Goal: Task Accomplishment & Management: Complete application form

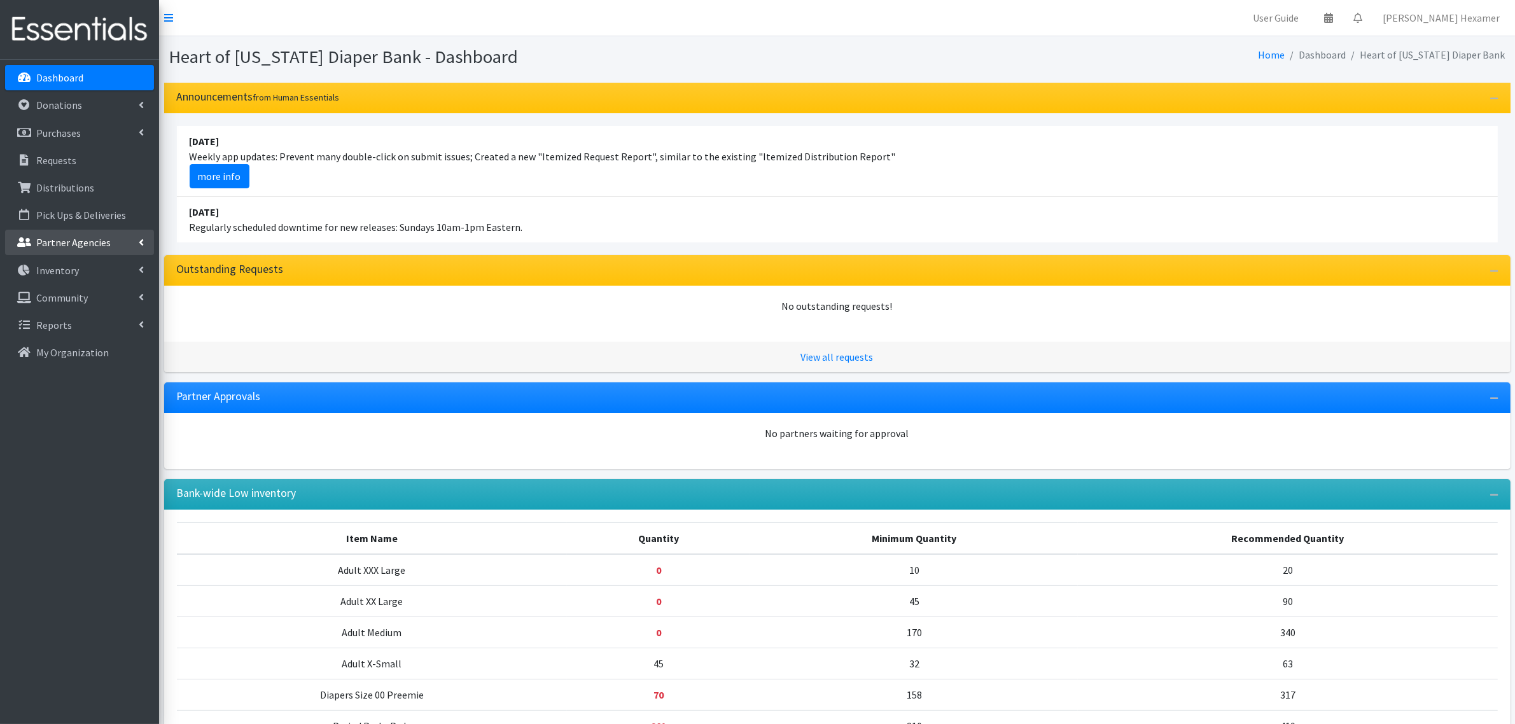
click at [71, 242] on p "Partner Agencies" at bounding box center [73, 242] width 74 height 13
click at [80, 269] on link "All Partners" at bounding box center [79, 270] width 149 height 25
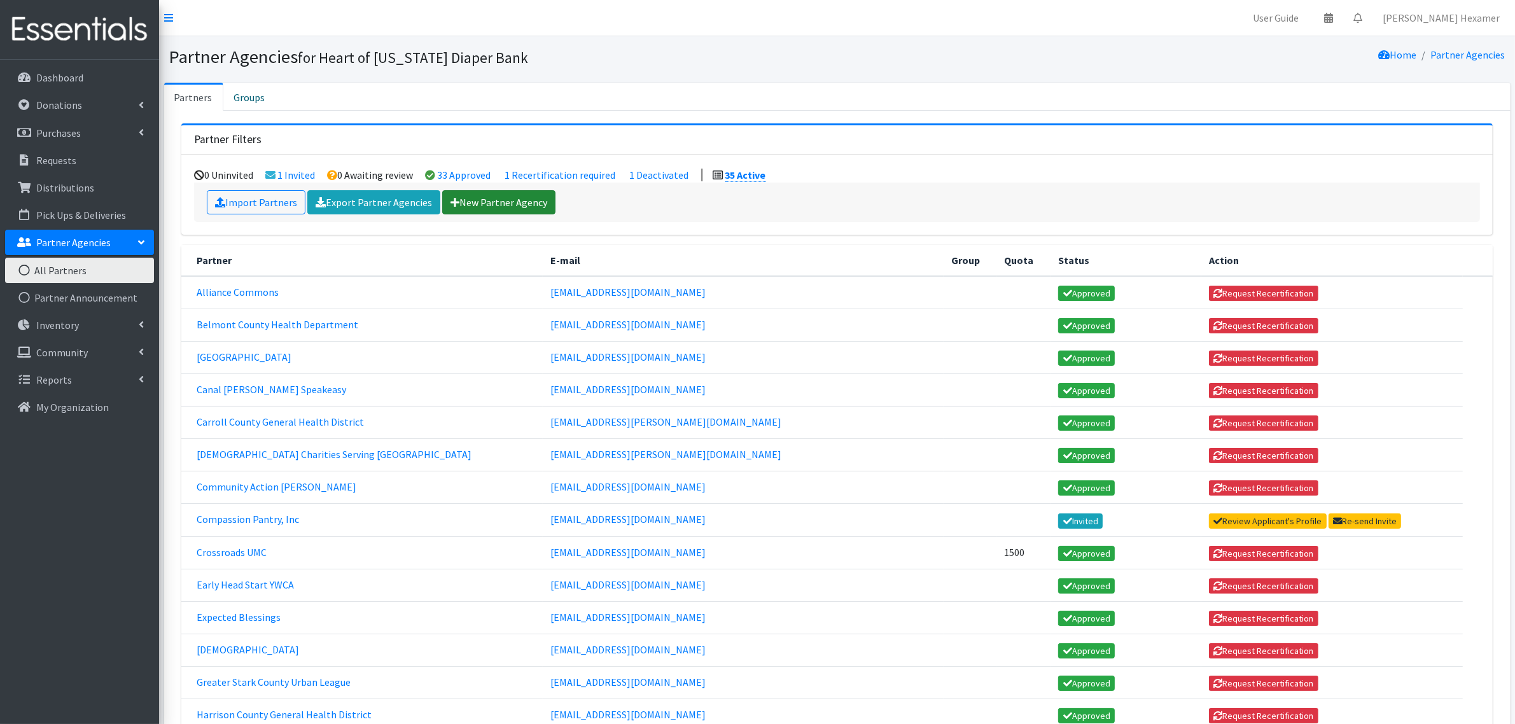
click at [501, 202] on link "New Partner Agency" at bounding box center [498, 202] width 113 height 24
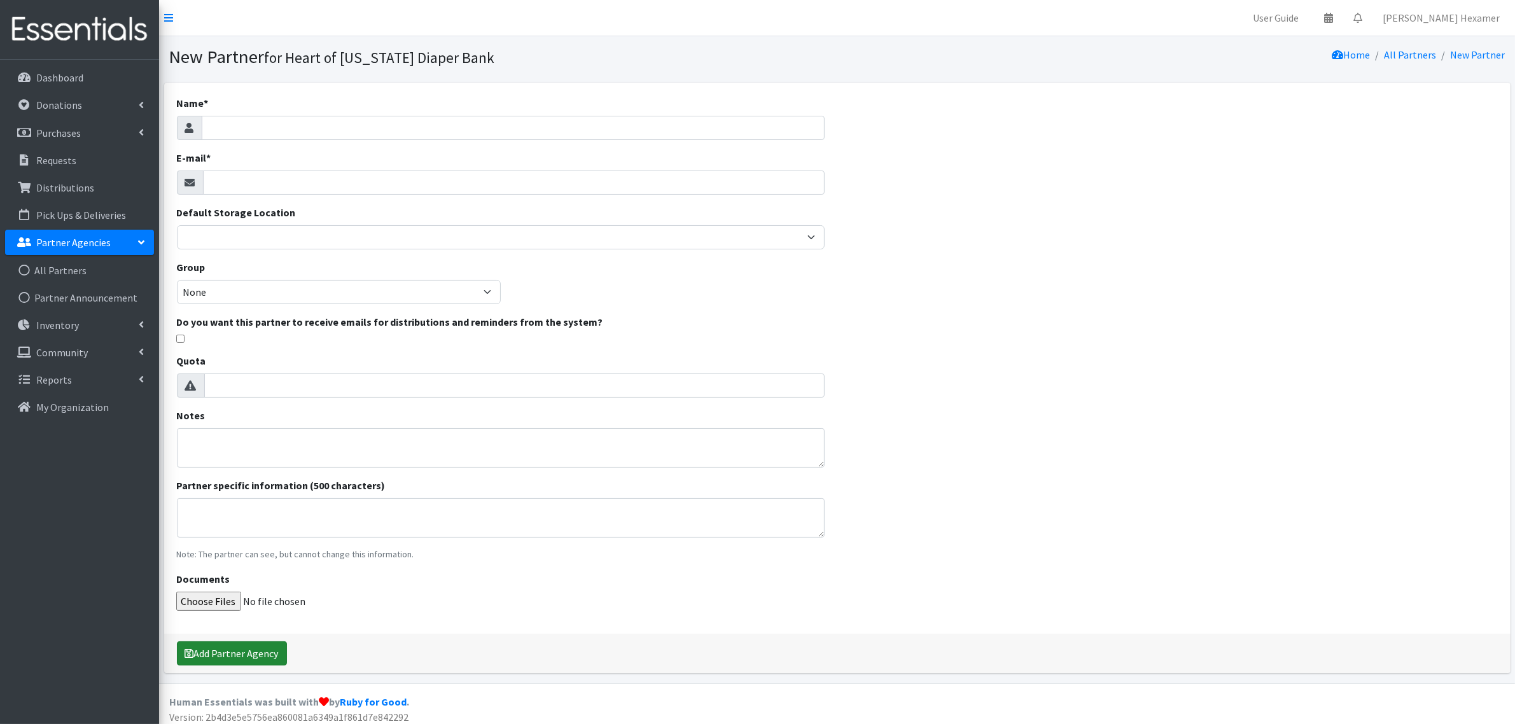
click at [227, 649] on button "Add Partner Agency" at bounding box center [232, 653] width 110 height 24
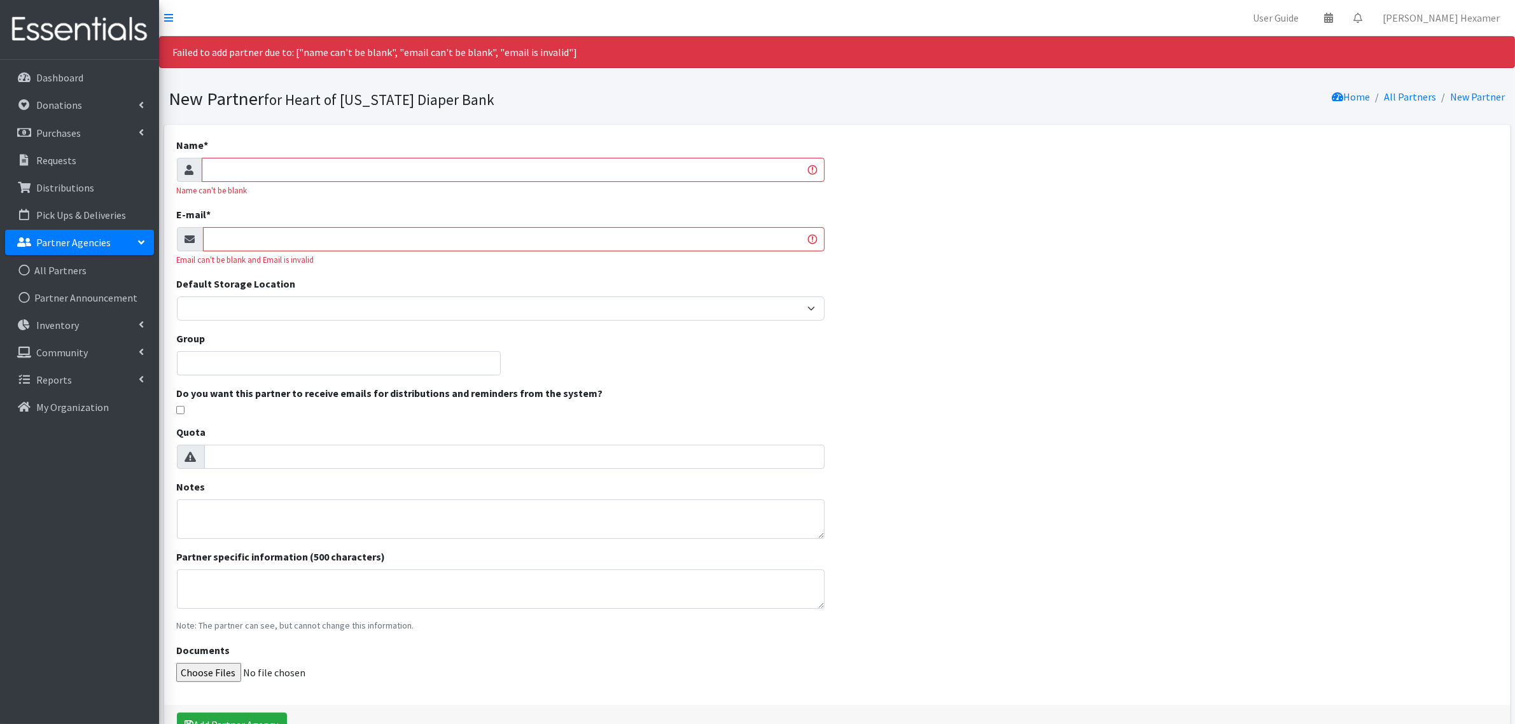
click at [220, 176] on input "Name *" at bounding box center [513, 170] width 623 height 24
type input "Holmes County General Health District"
click at [290, 244] on input "E-mail *" at bounding box center [514, 239] width 622 height 24
paste input "Breana Mackey <bmackey@holmeshealth.org>"
drag, startPoint x: 284, startPoint y: 240, endPoint x: 29, endPoint y: 199, distance: 258.5
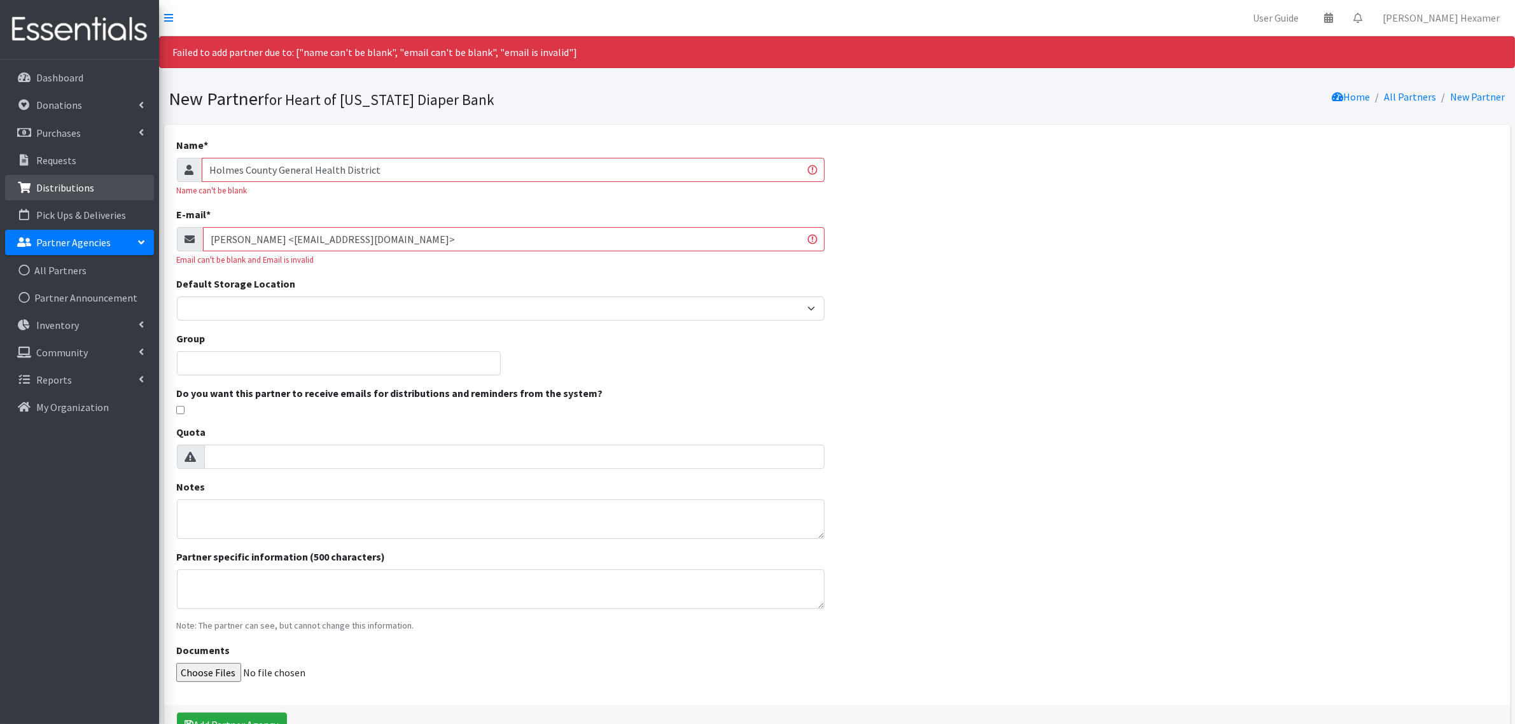
click at [29, 199] on div "User Guide 0 Pick-ups remaining this week View Calendar 0 Requests 0 Partner Ag…" at bounding box center [757, 401] width 1515 height 802
click at [351, 240] on input "bmackey@holmeshealth.org>" at bounding box center [514, 239] width 622 height 24
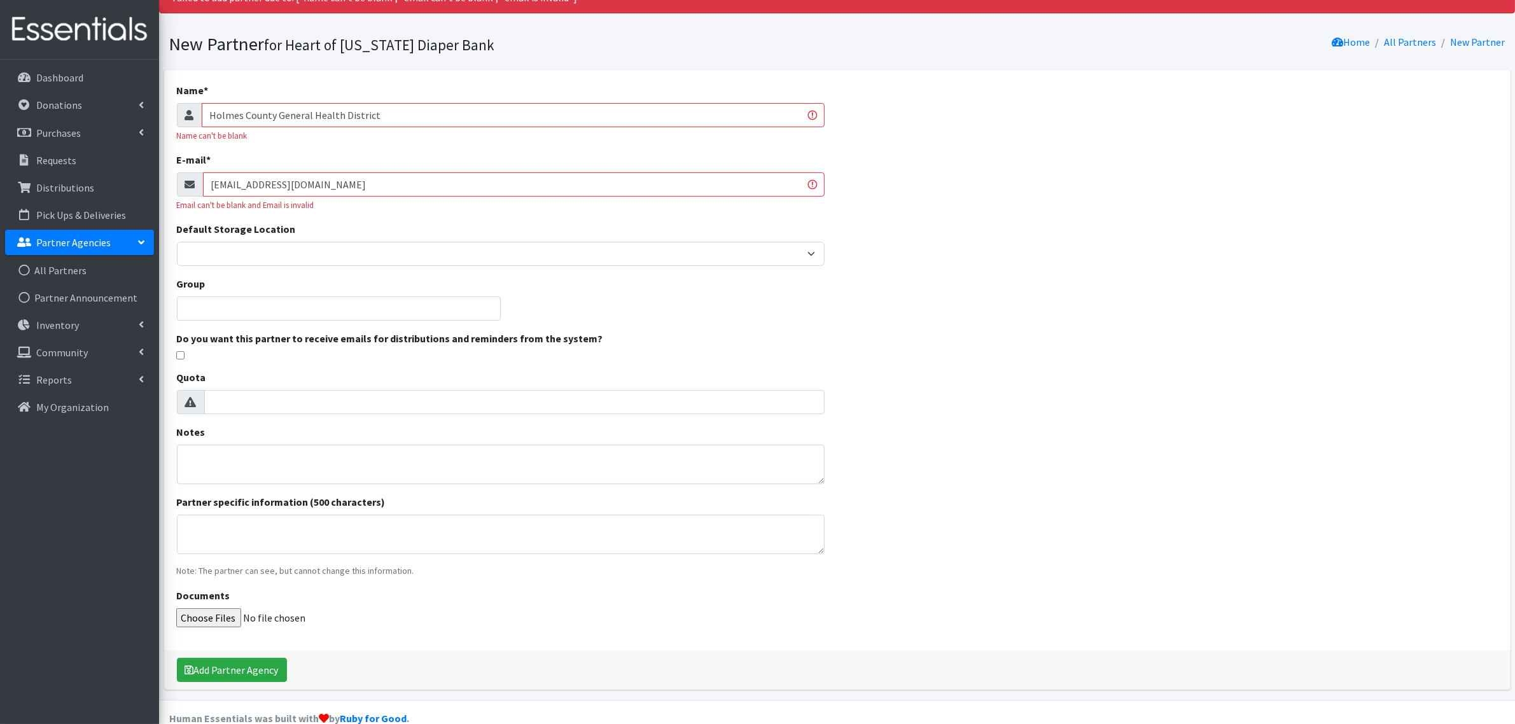
scroll to position [78, 0]
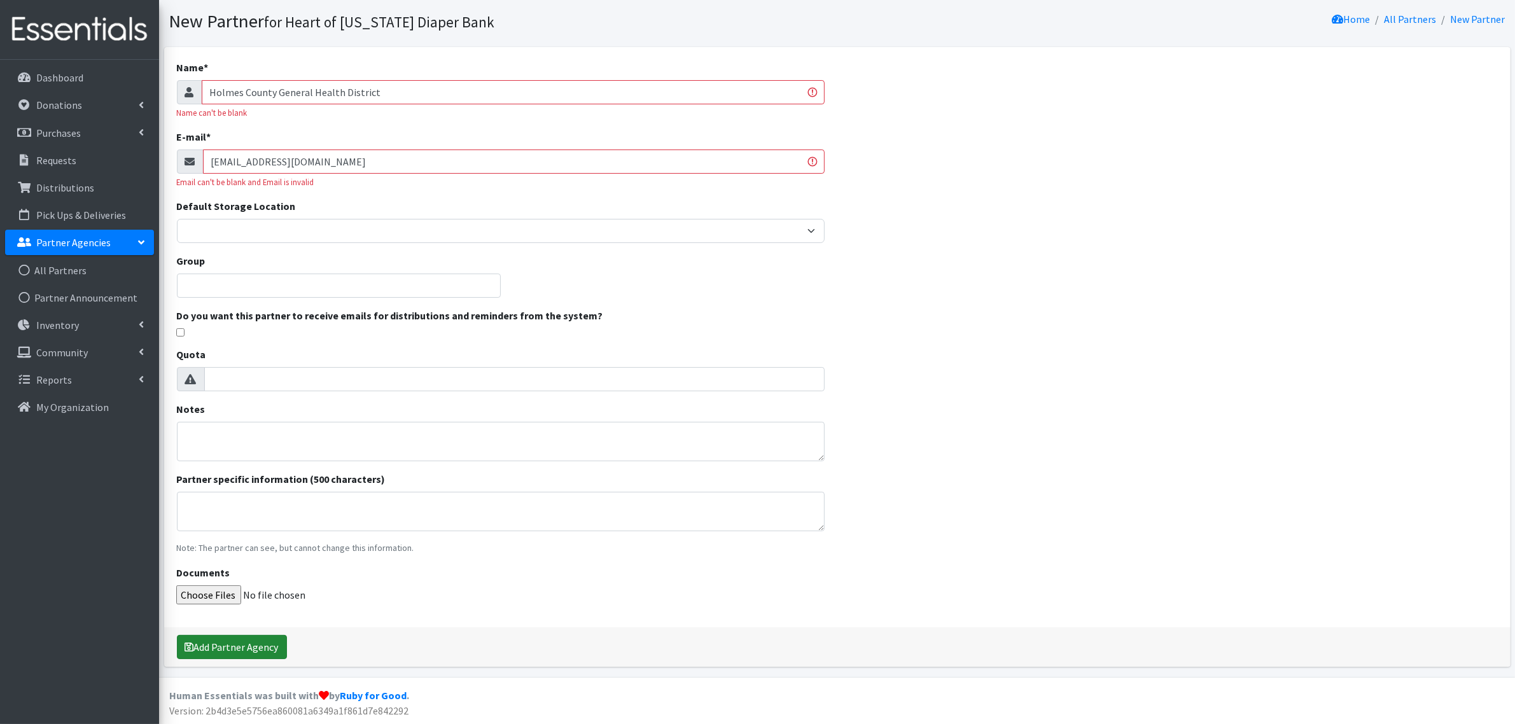
type input "bmackey@holmeshealth.org"
click at [237, 645] on button "Add Partner Agency" at bounding box center [232, 647] width 110 height 24
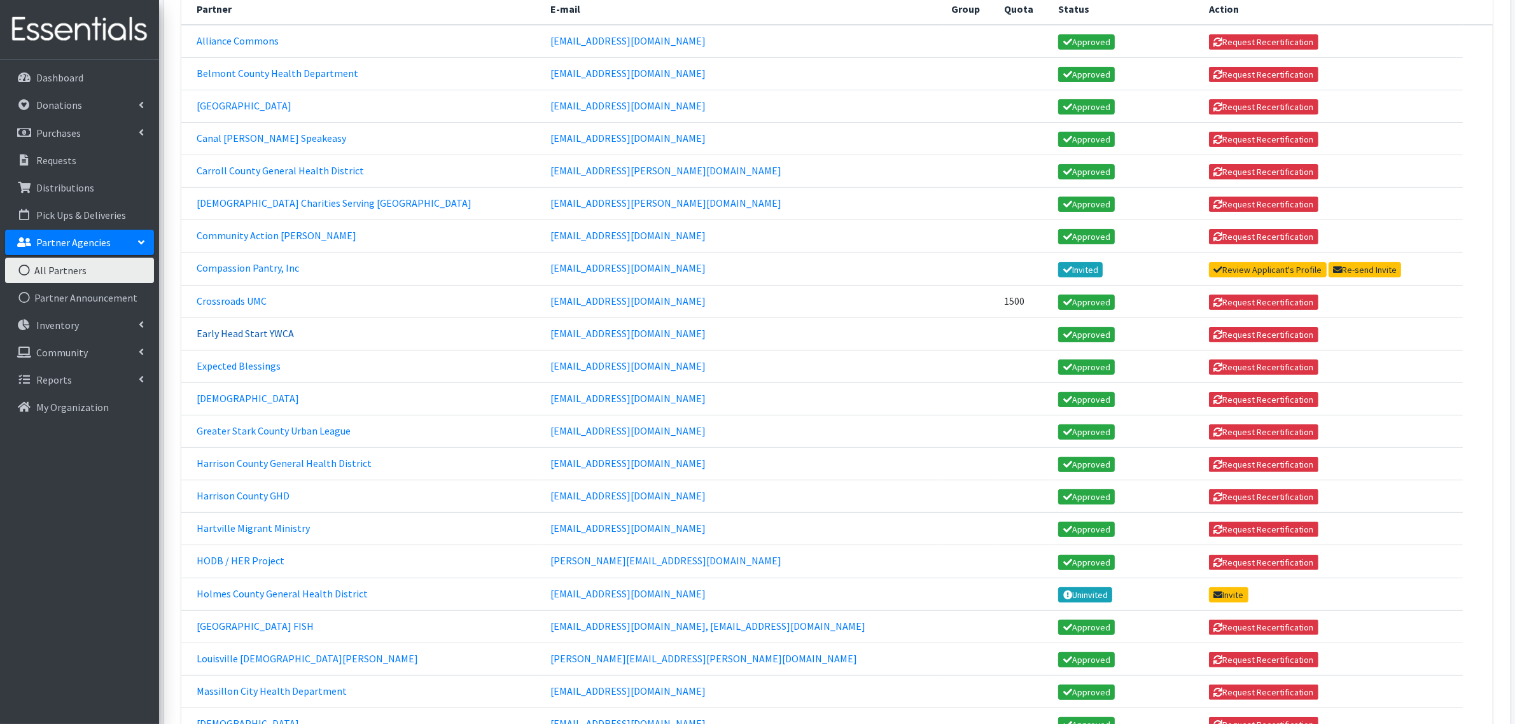
scroll to position [557, 0]
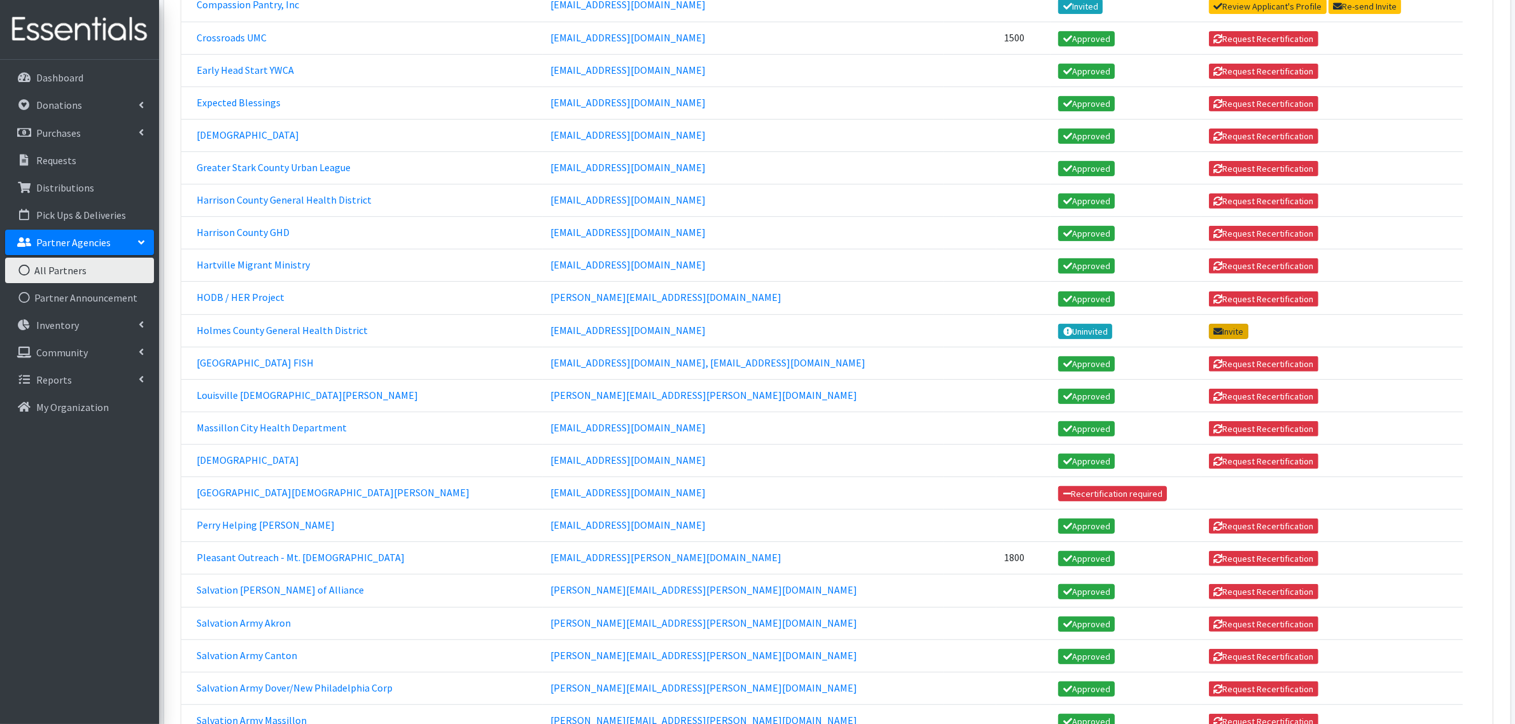
click at [1209, 332] on link "Invite" at bounding box center [1228, 331] width 39 height 15
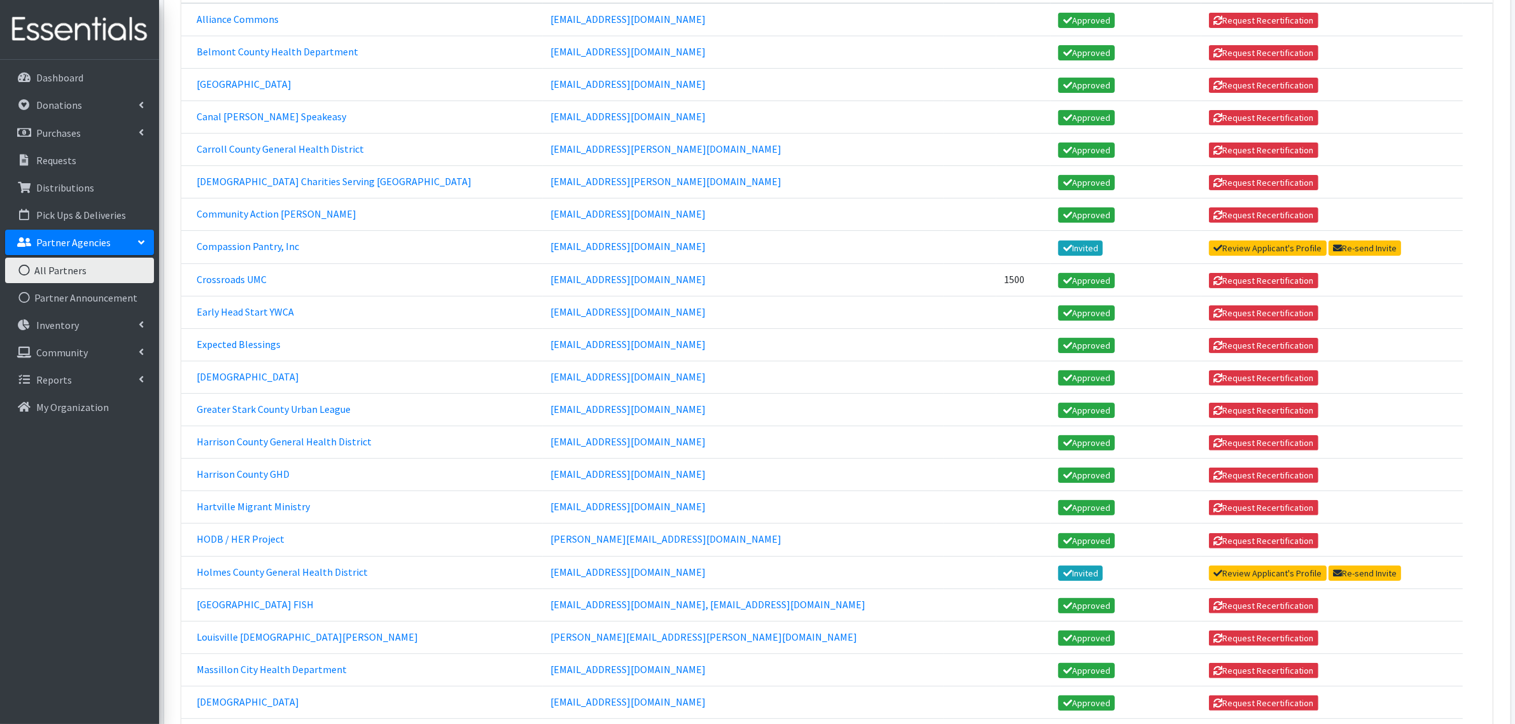
scroll to position [318, 0]
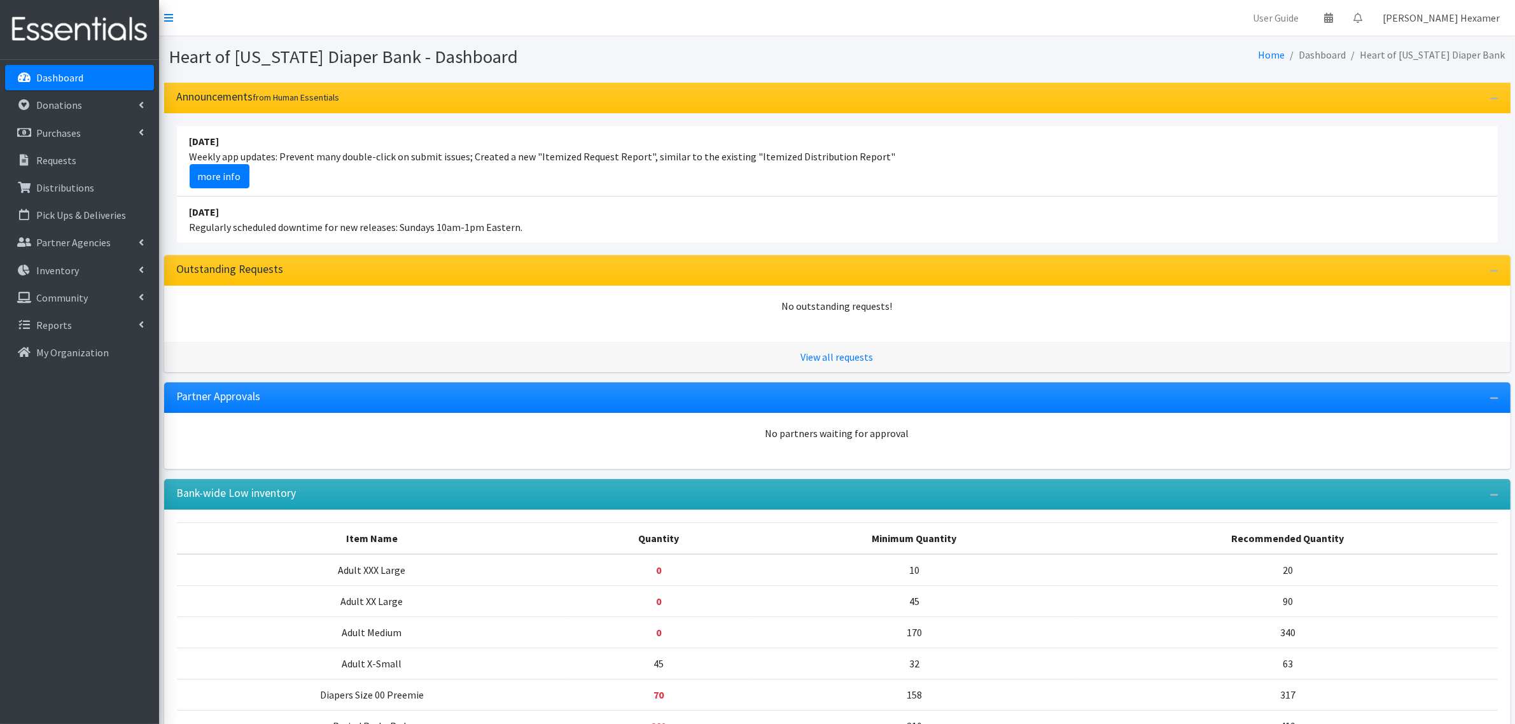
click at [1419, 18] on link "[PERSON_NAME] Hexamer" at bounding box center [1440, 17] width 137 height 25
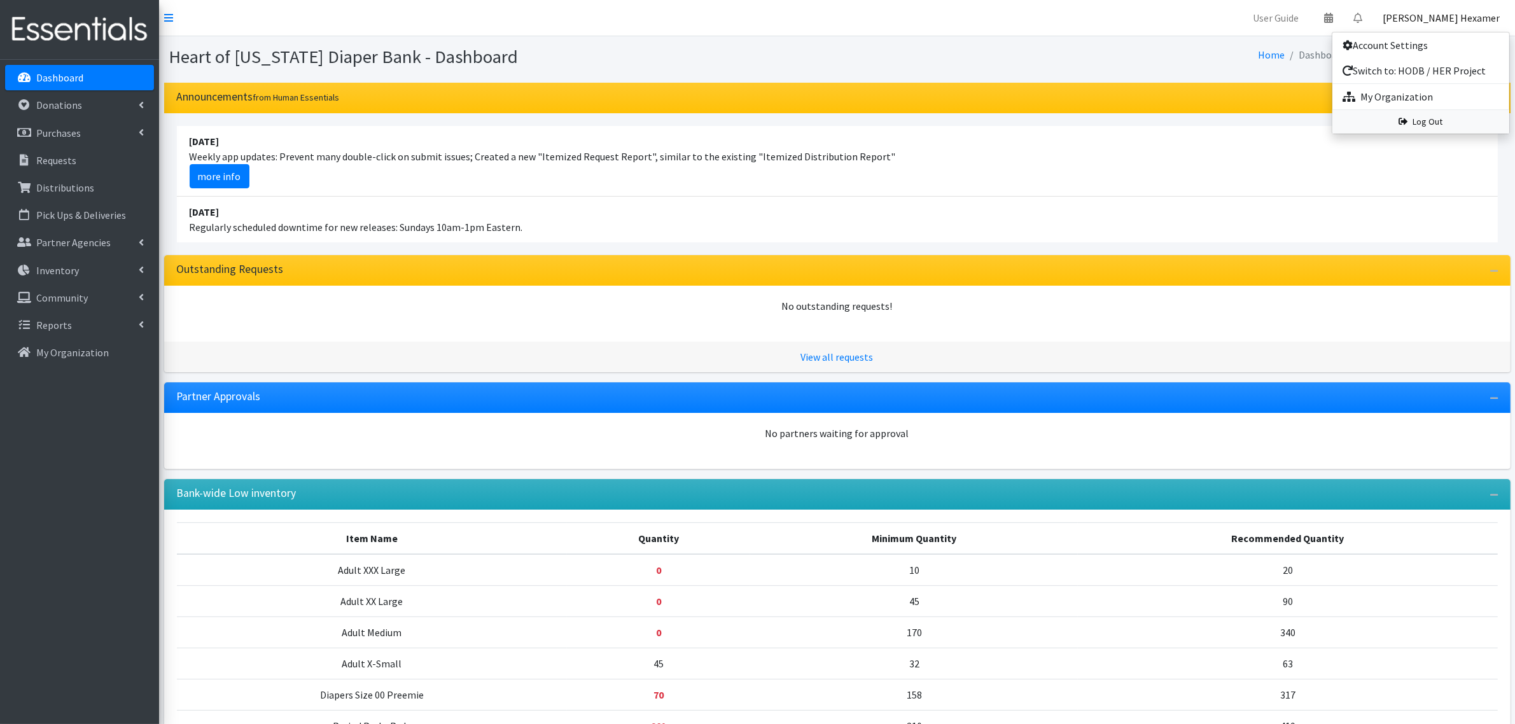
click at [1420, 122] on link "Log Out" at bounding box center [1420, 122] width 177 height 24
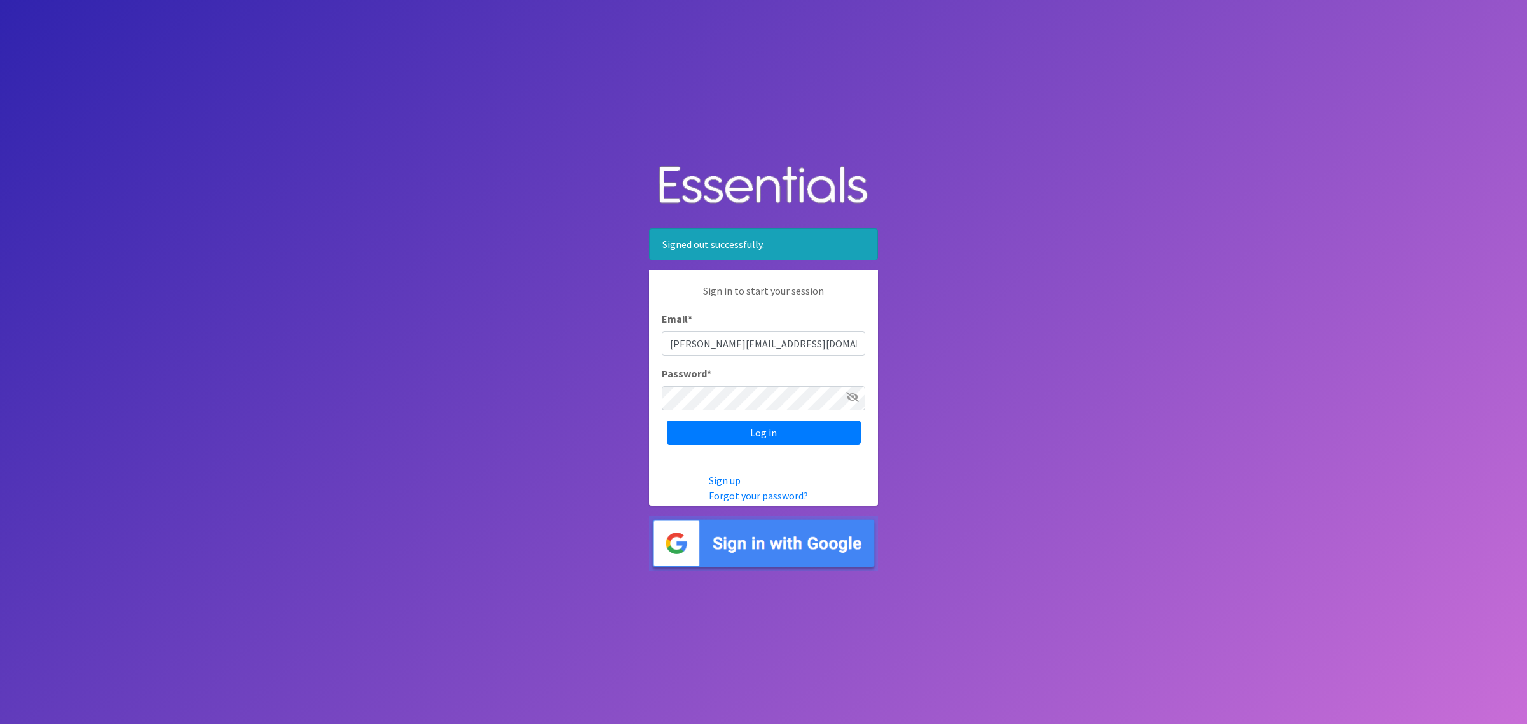
click at [819, 339] on input "shannon@HeartofOhiodiaperbank.org" at bounding box center [764, 344] width 204 height 24
drag, startPoint x: 848, startPoint y: 340, endPoint x: 713, endPoint y: 337, distance: 135.6
click at [713, 337] on input "[PERSON_NAME][EMAIL_ADDRESS][DOMAIN_NAME]" at bounding box center [764, 344] width 204 height 24
type input "heather.weaver@catholiccharitiesps.org"
click at [751, 434] on input "Log in" at bounding box center [764, 433] width 194 height 24
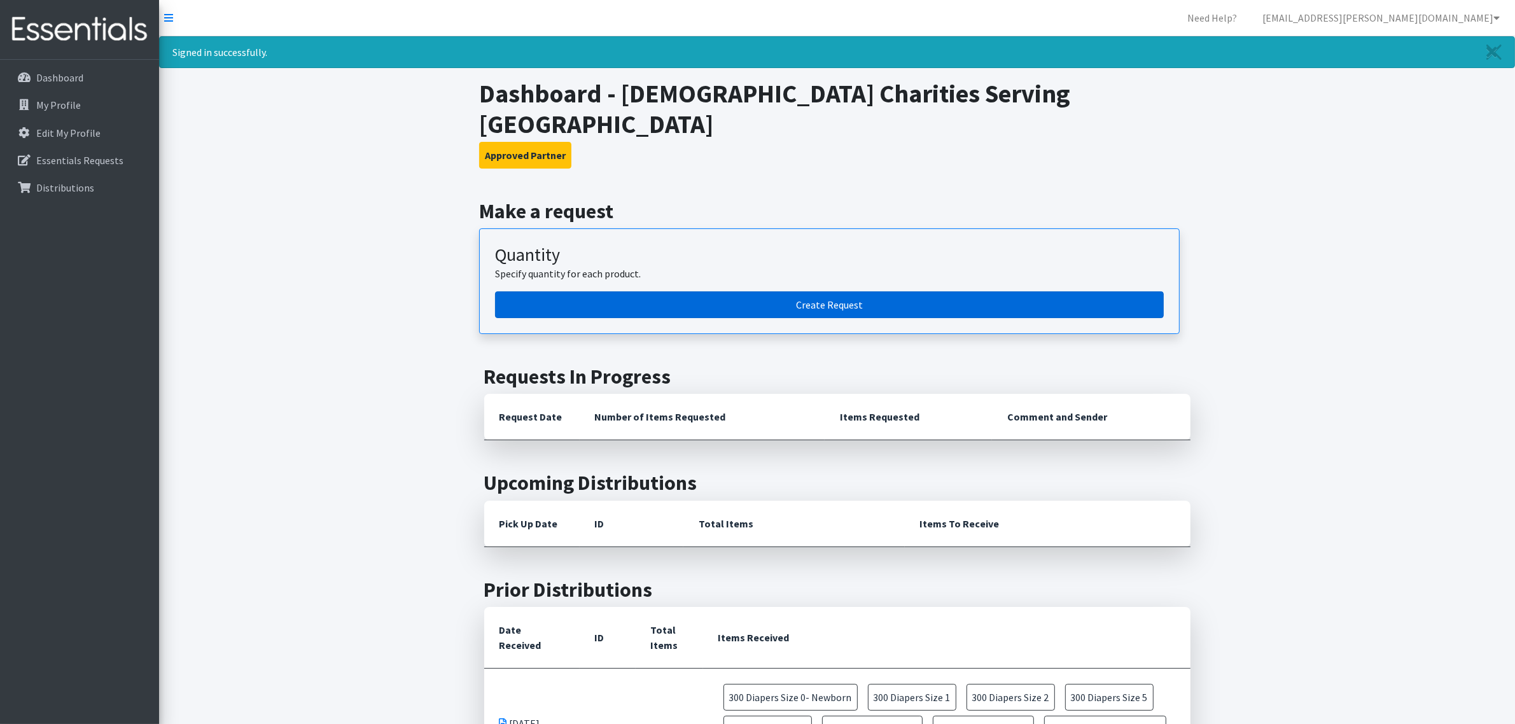
click at [828, 291] on link "Create Request" at bounding box center [829, 304] width 669 height 27
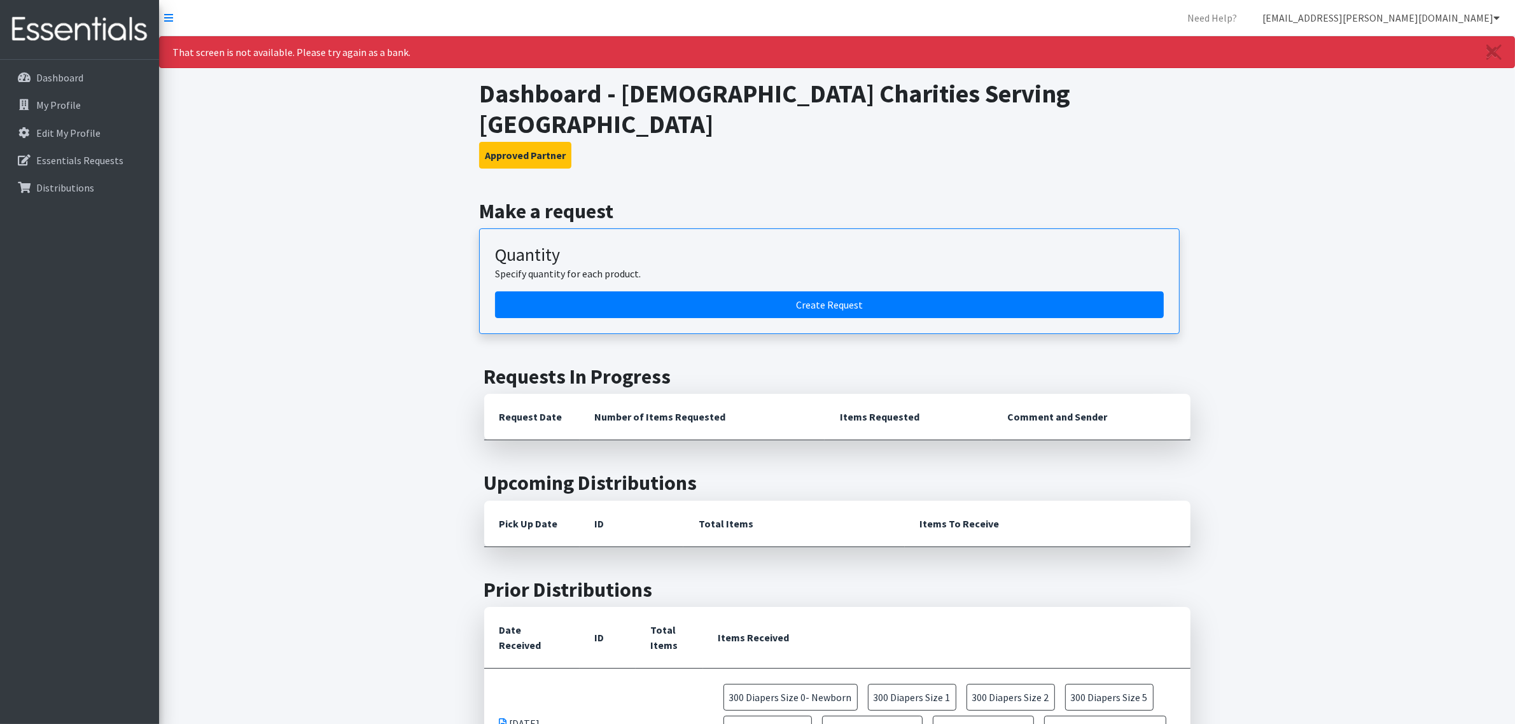
click at [1497, 16] on icon at bounding box center [1496, 18] width 6 height 10
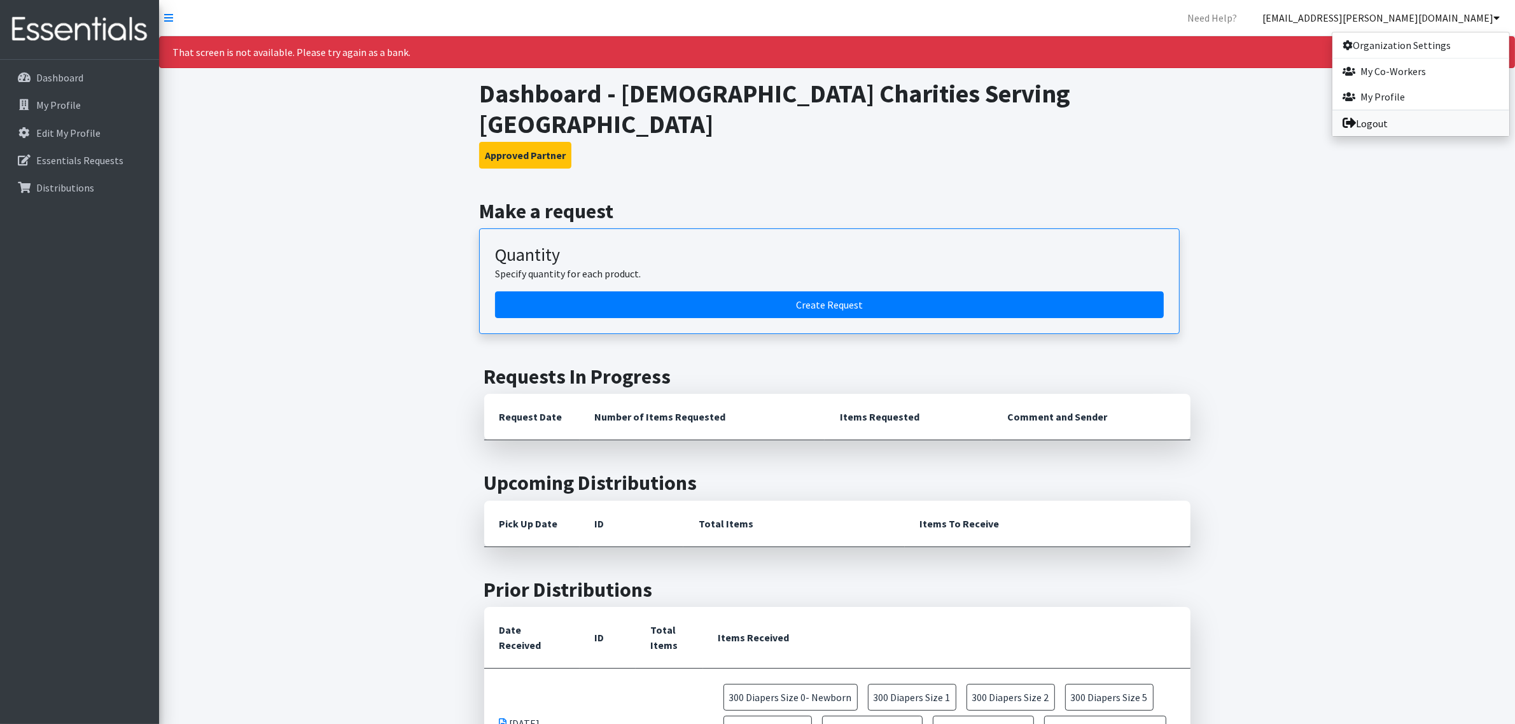
click at [1388, 123] on link "Logout" at bounding box center [1420, 123] width 177 height 25
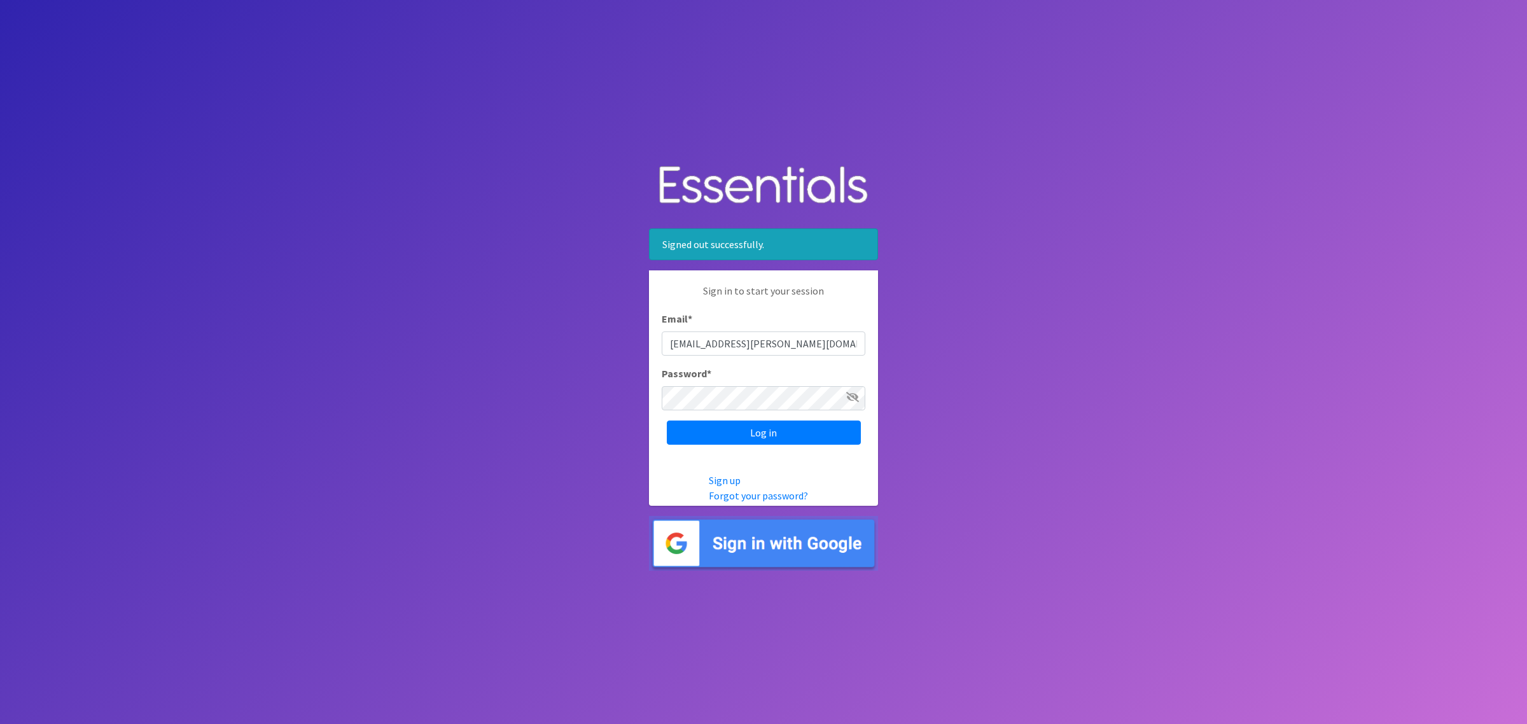
click at [828, 342] on input "[EMAIL_ADDRESS][PERSON_NAME][DOMAIN_NAME]" at bounding box center [764, 344] width 204 height 24
type input "shannon@HeartofOhiodiaperbank.org"
click at [755, 429] on input "Log in" at bounding box center [764, 433] width 194 height 24
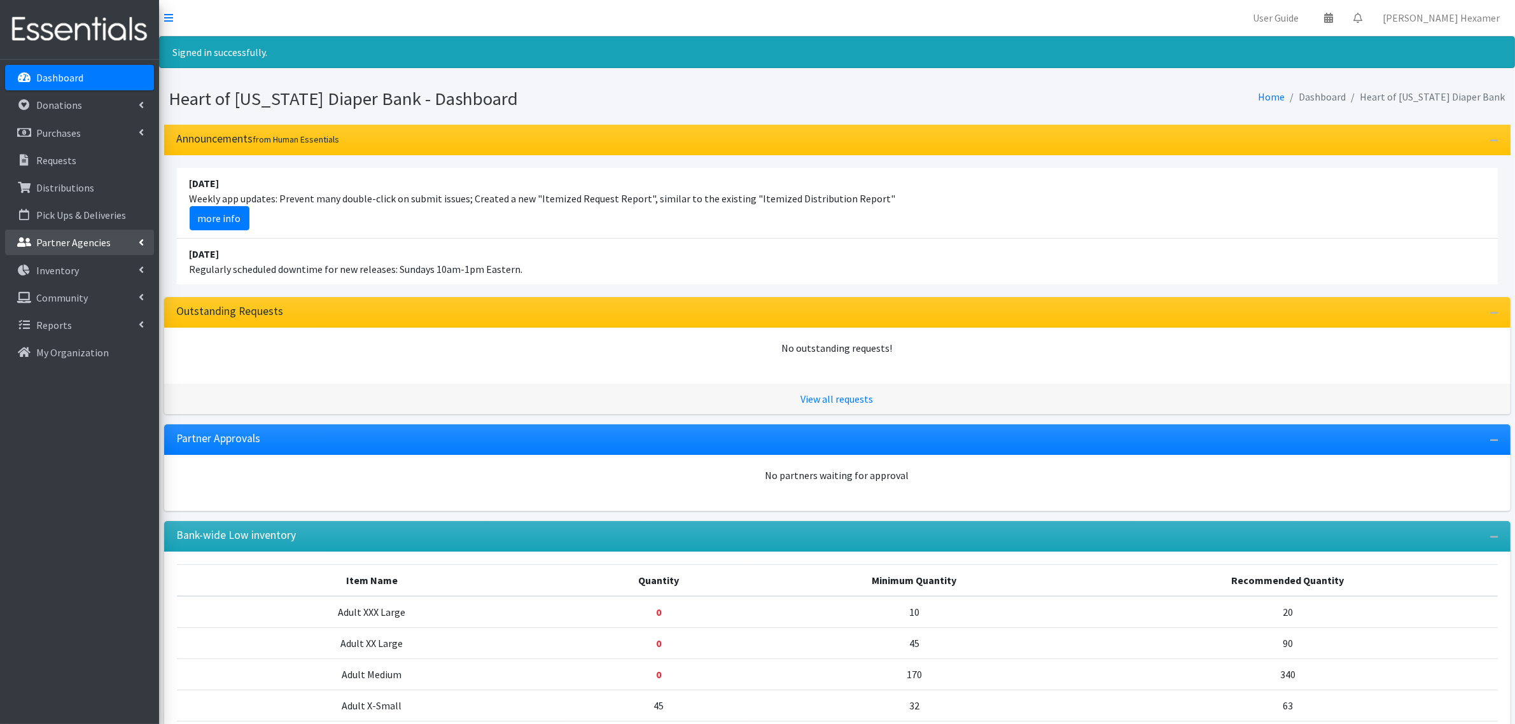
click at [80, 241] on p "Partner Agencies" at bounding box center [73, 242] width 74 height 13
click at [69, 268] on link "All Partners" at bounding box center [79, 270] width 149 height 25
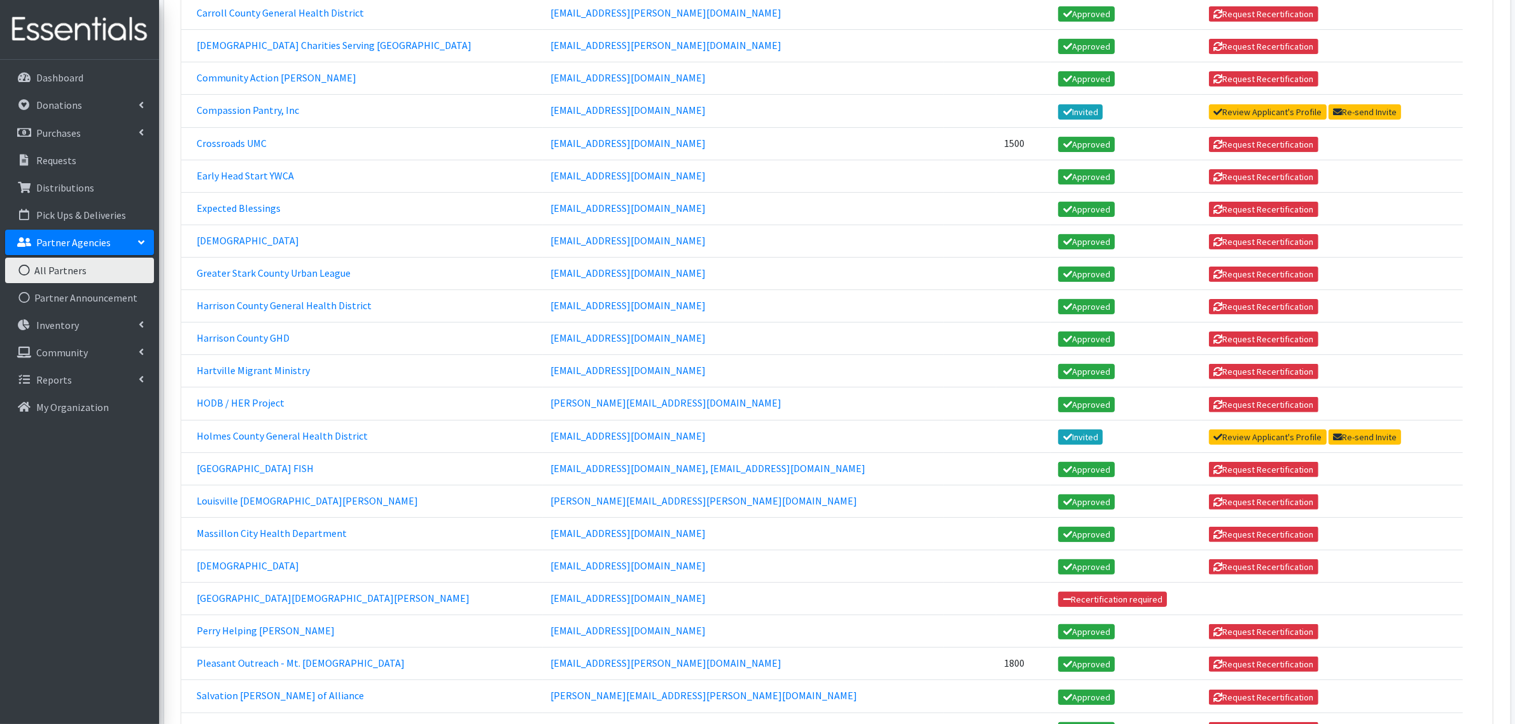
scroll to position [399, 0]
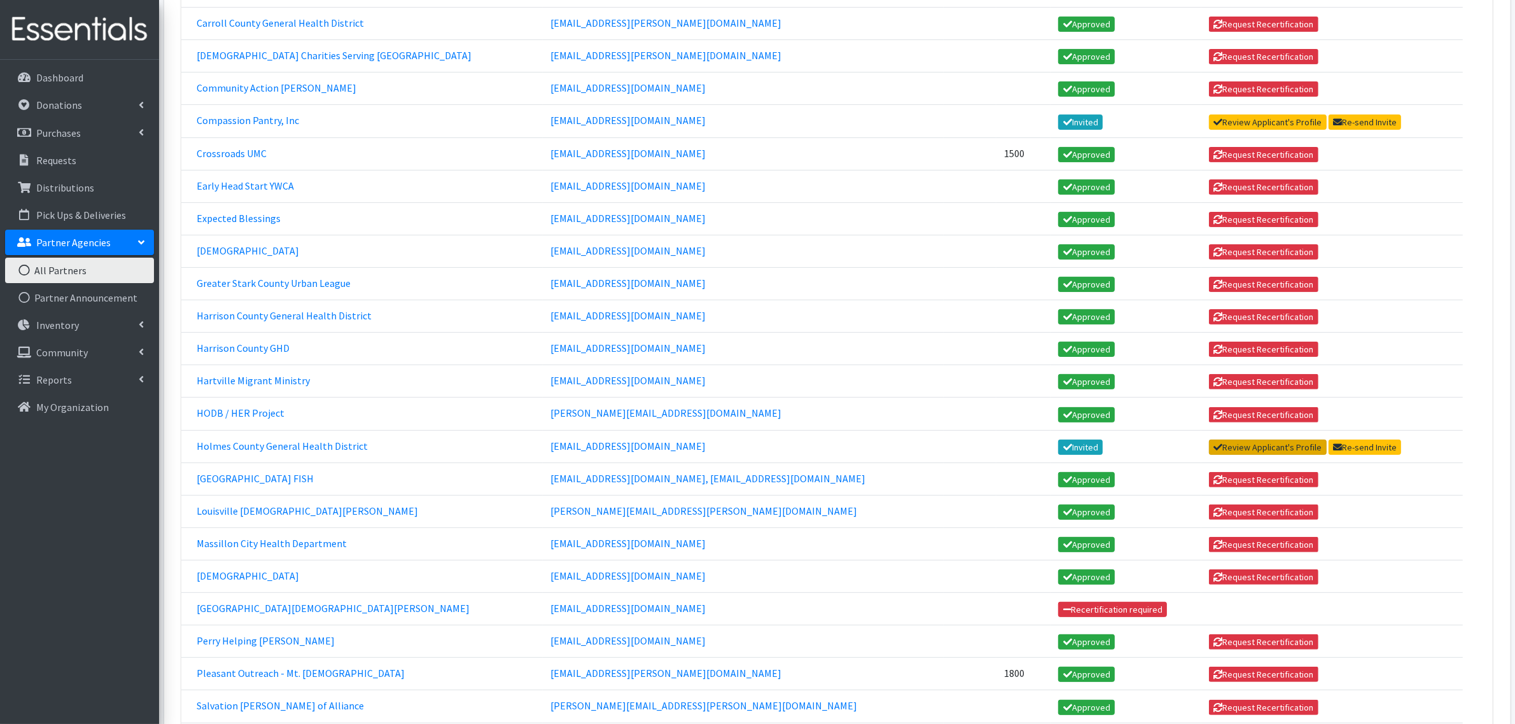
click at [1247, 449] on link "Review Applicant's Profile" at bounding box center [1268, 447] width 118 height 15
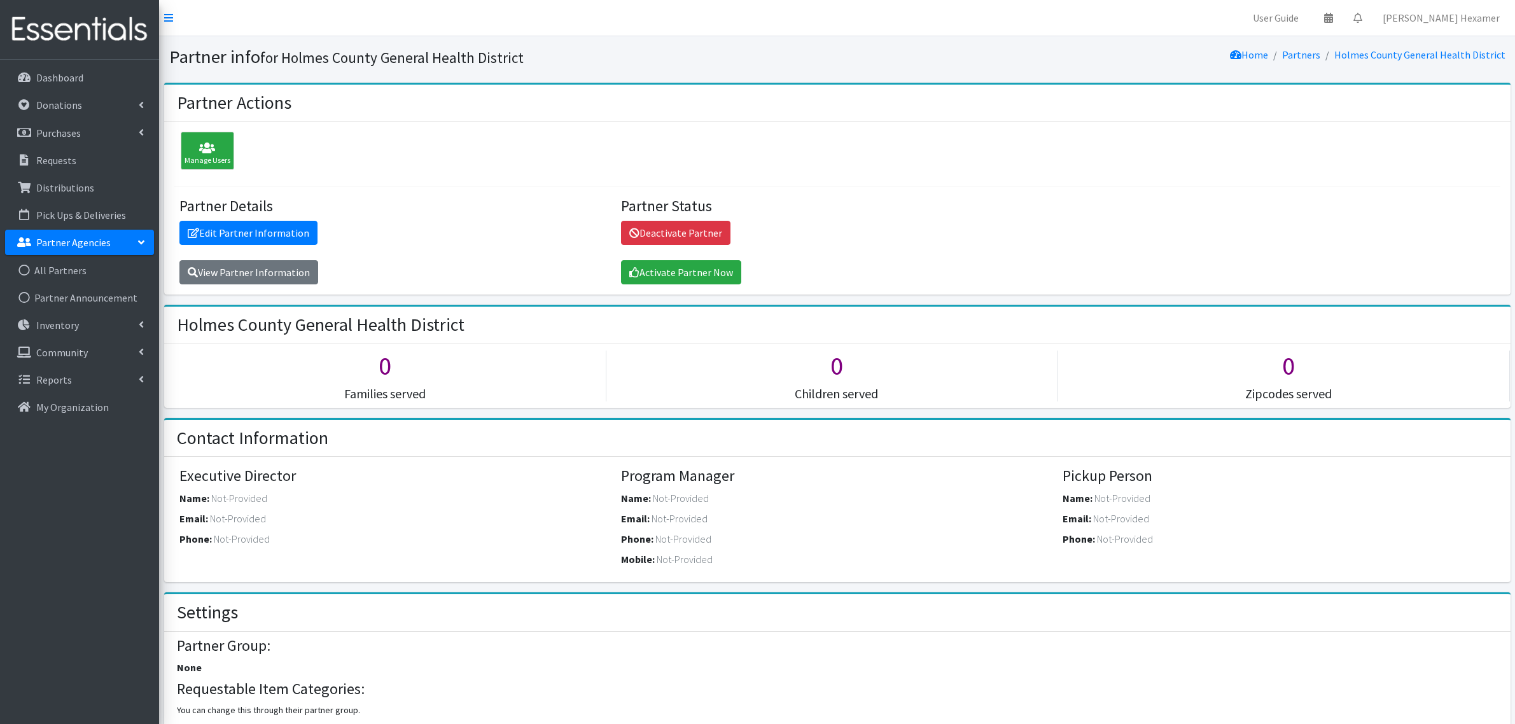
scroll to position [889, 0]
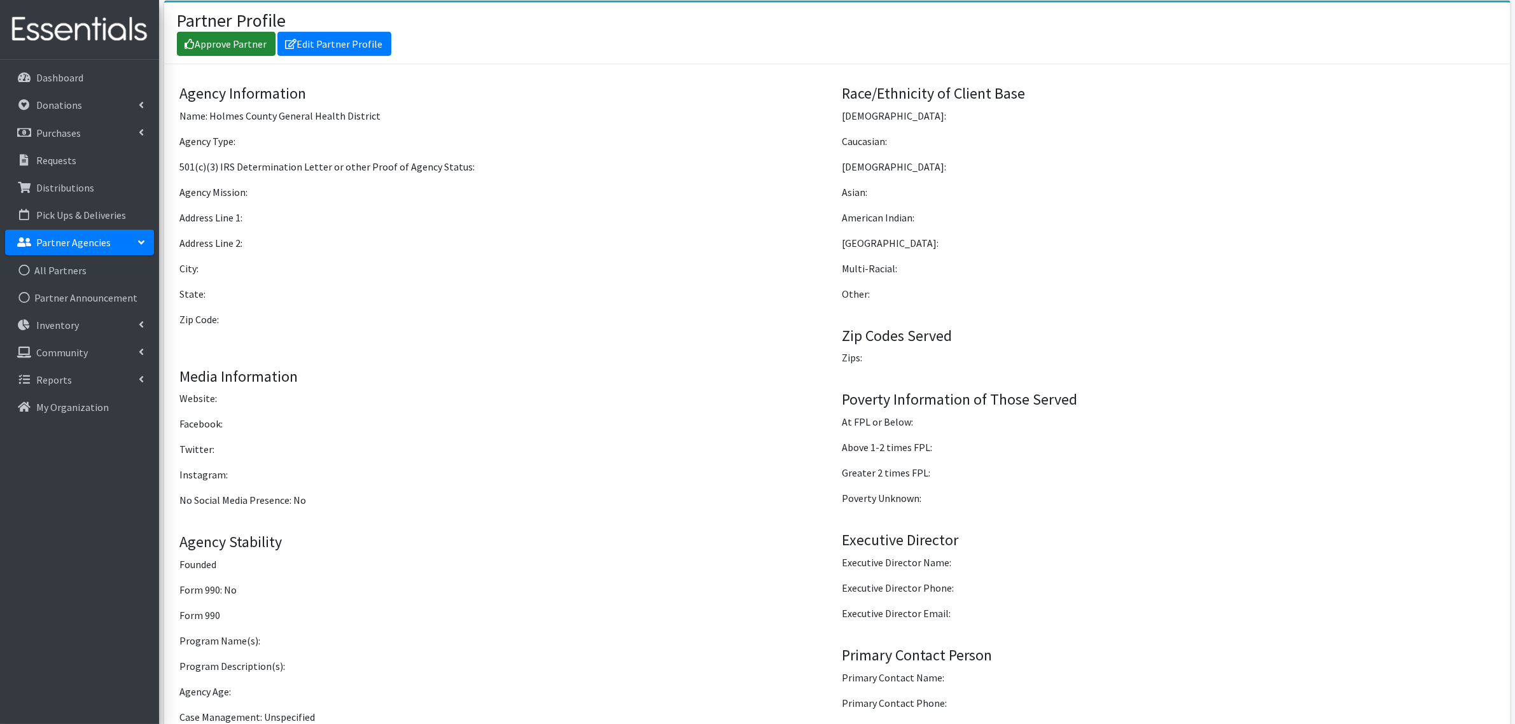
click at [248, 39] on link "Approve Partner" at bounding box center [226, 44] width 99 height 24
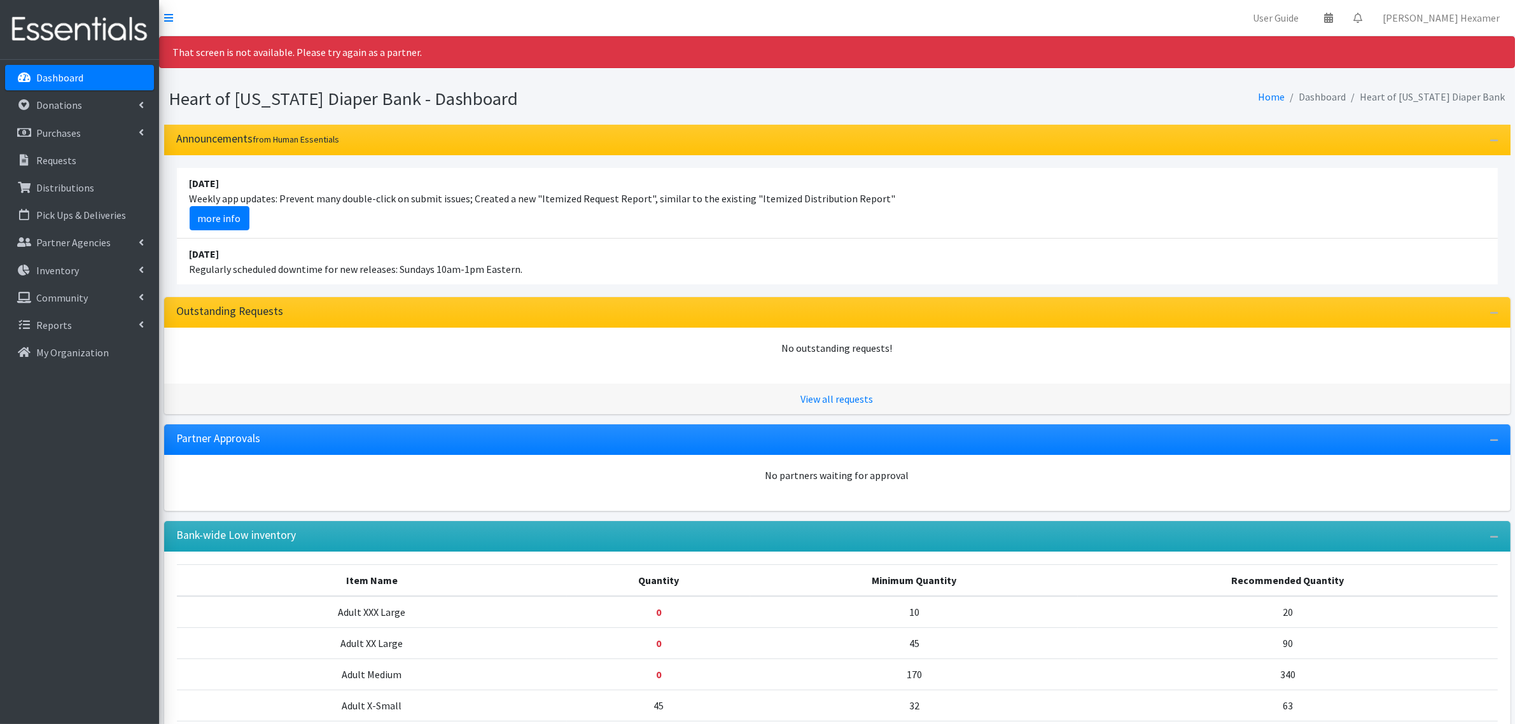
click at [74, 81] on p "Dashboard" at bounding box center [59, 77] width 47 height 13
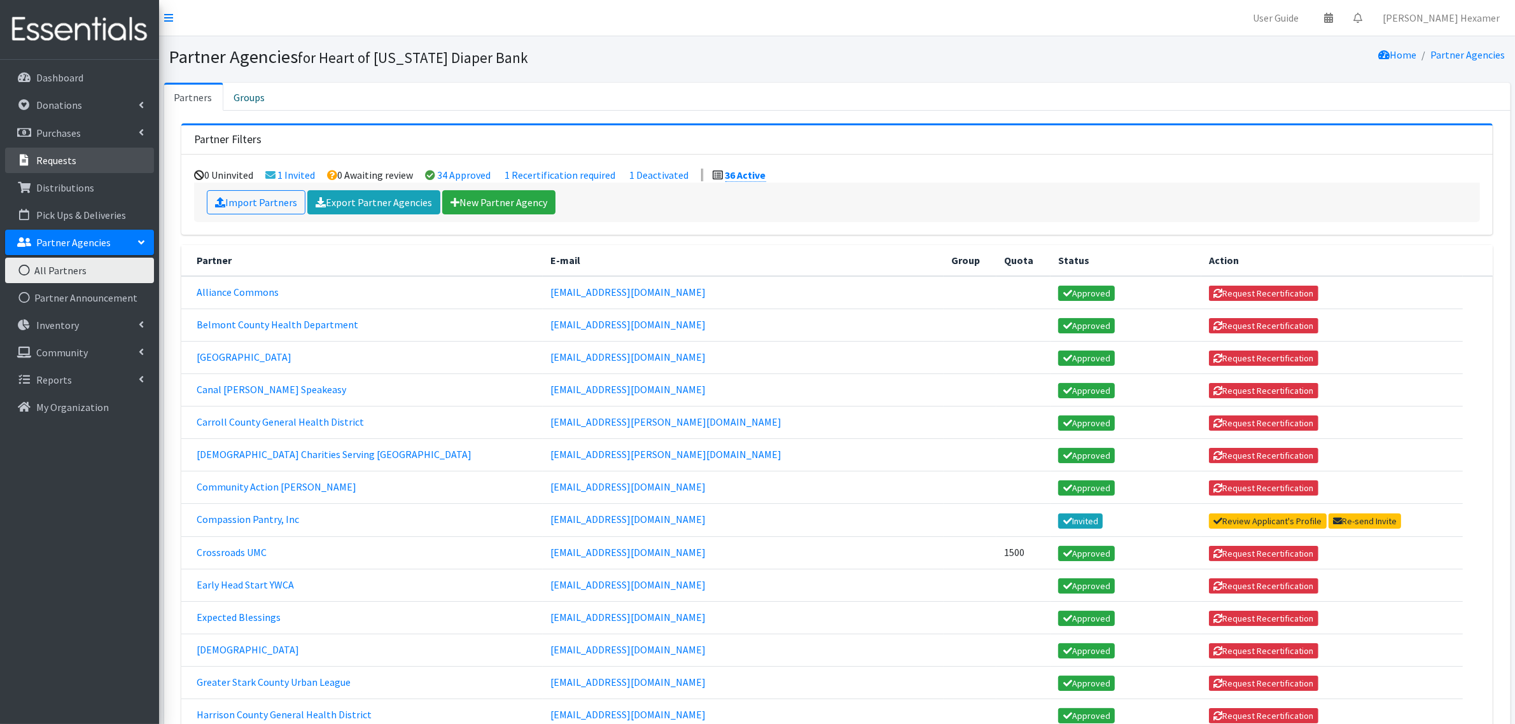
click at [67, 157] on p "Requests" at bounding box center [56, 160] width 40 height 13
